Goal: Task Accomplishment & Management: Complete application form

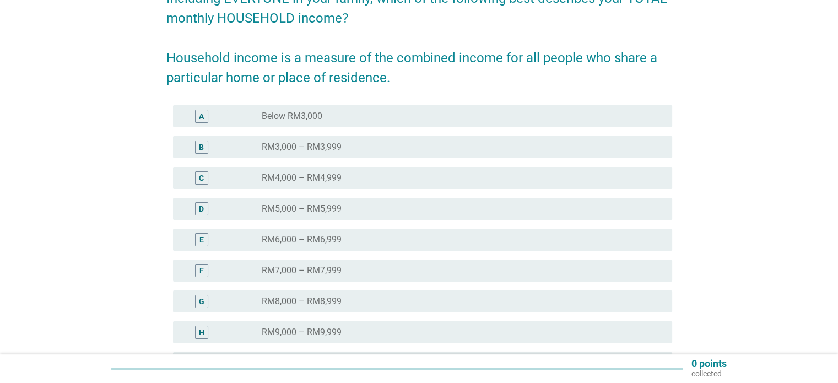
scroll to position [110, 0]
click at [342, 266] on div "radio_button_unchecked RM7,000 – RM7,999" at bounding box center [458, 270] width 392 height 11
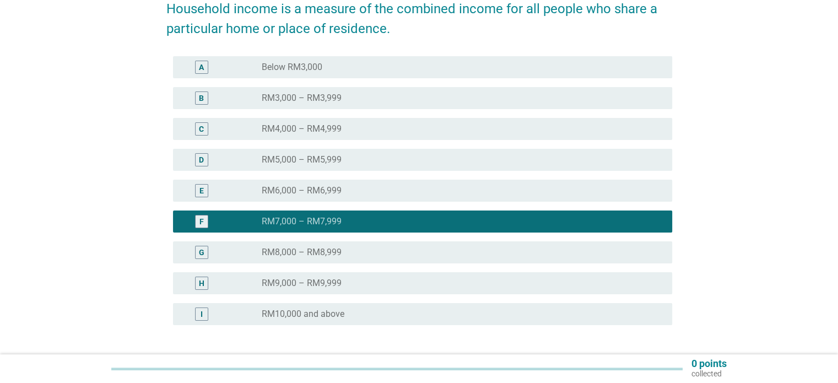
scroll to position [245, 0]
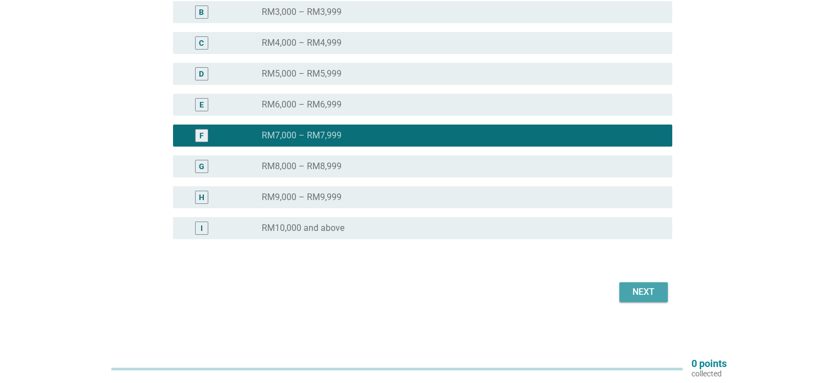
click at [628, 298] on button "Next" at bounding box center [643, 292] width 48 height 20
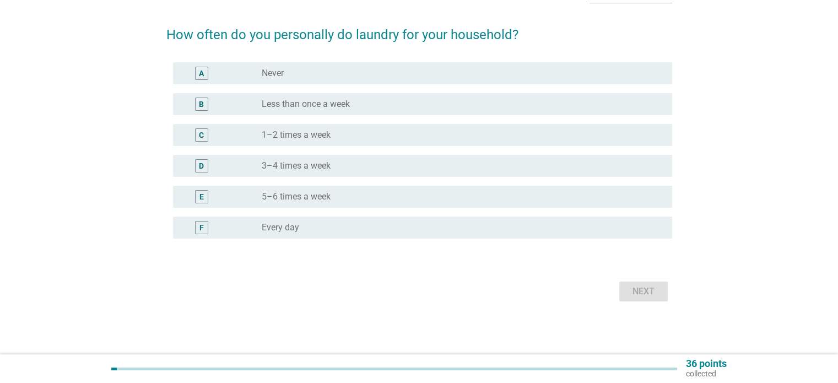
scroll to position [0, 0]
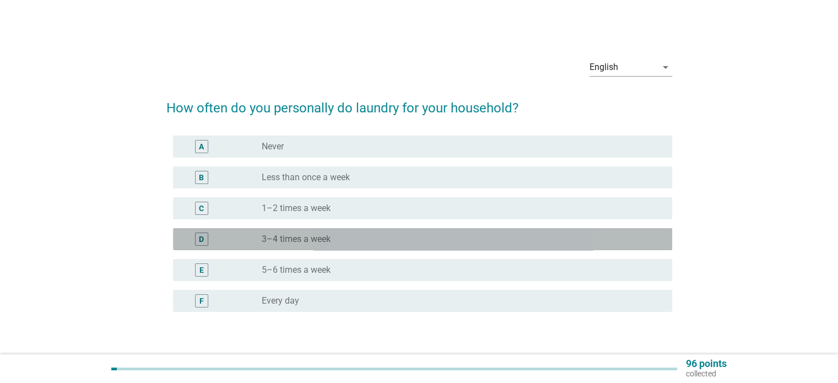
click at [432, 233] on div "radio_button_unchecked 3–4 times a week" at bounding box center [462, 239] width 401 height 13
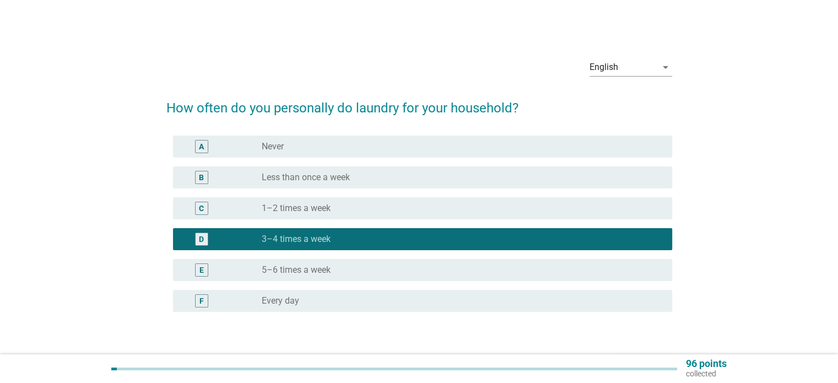
scroll to position [73, 0]
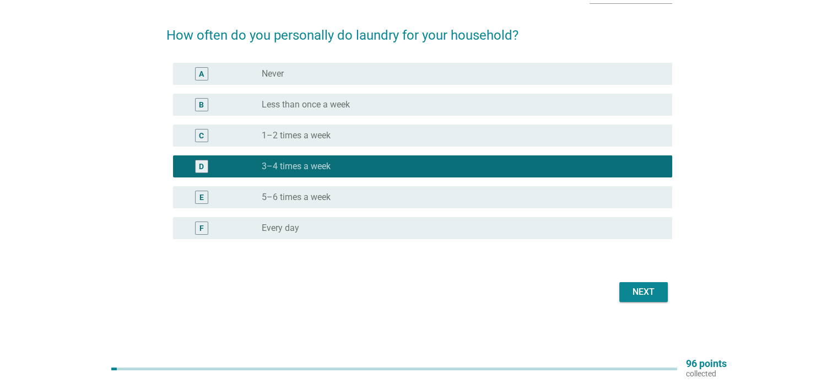
click at [412, 132] on div "radio_button_unchecked 1–2 times a week" at bounding box center [458, 135] width 392 height 11
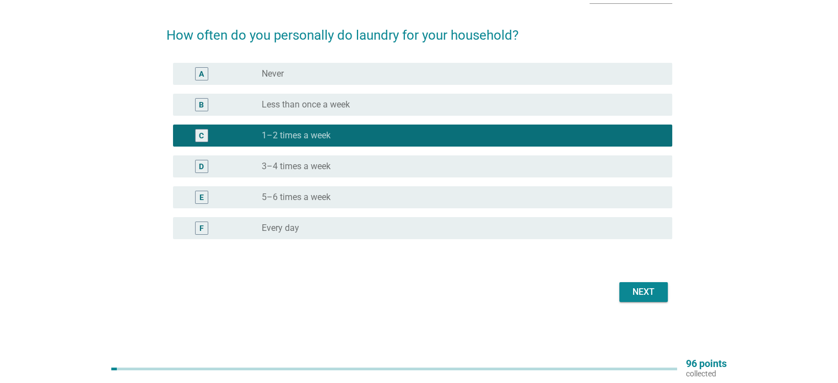
click at [650, 295] on div "Next" at bounding box center [643, 291] width 31 height 13
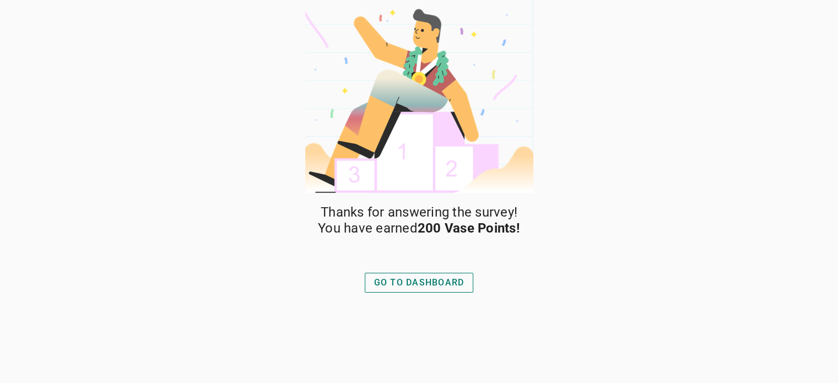
click at [386, 282] on div "GO TO DASHBOARD" at bounding box center [419, 282] width 90 height 13
